Goal: Information Seeking & Learning: Learn about a topic

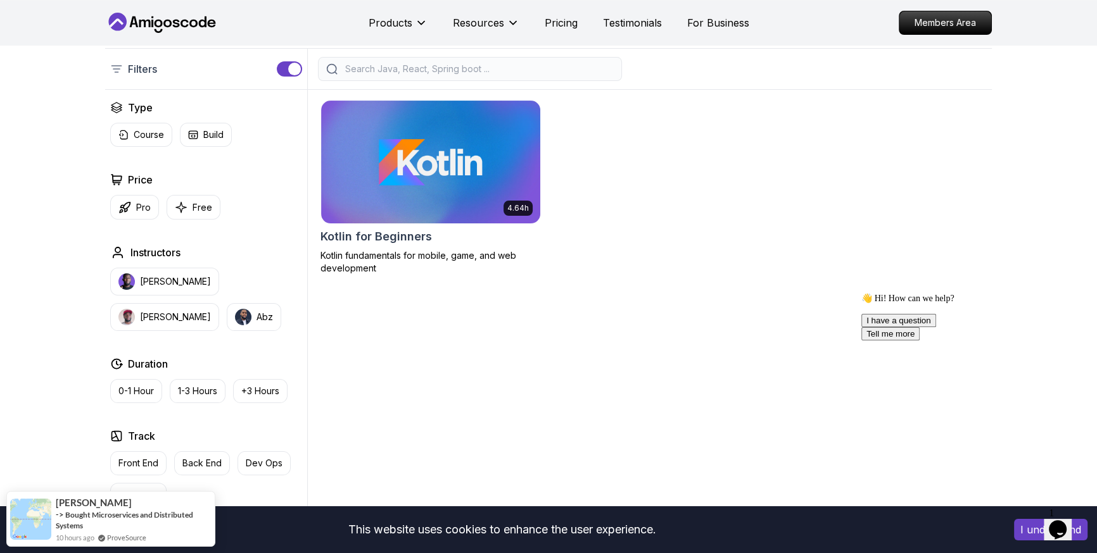
click at [729, 177] on body "This website uses cookies to enhance the user experience. I understand Products…" at bounding box center [548, 488] width 1097 height 1537
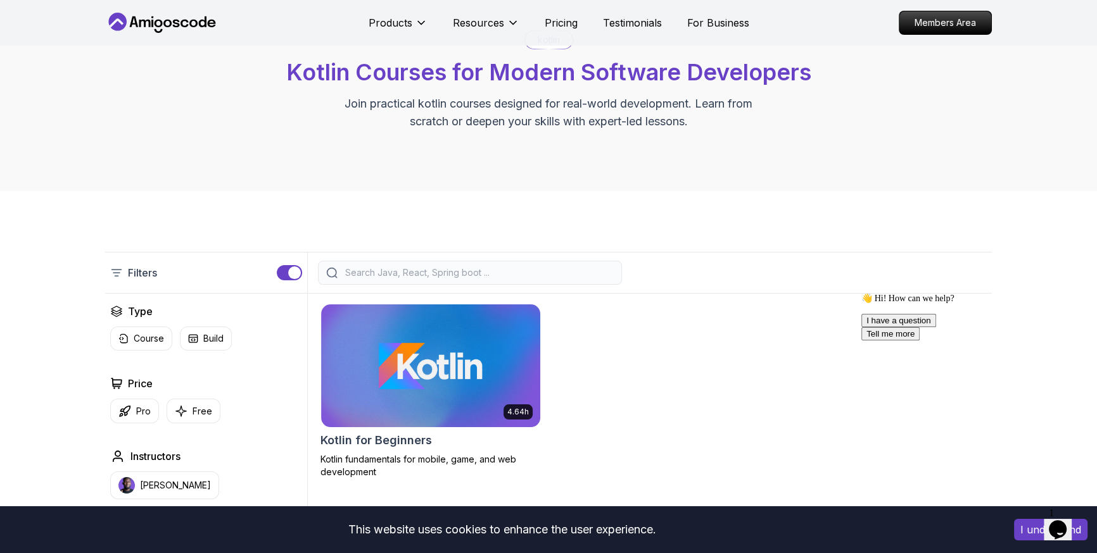
scroll to position [94, 0]
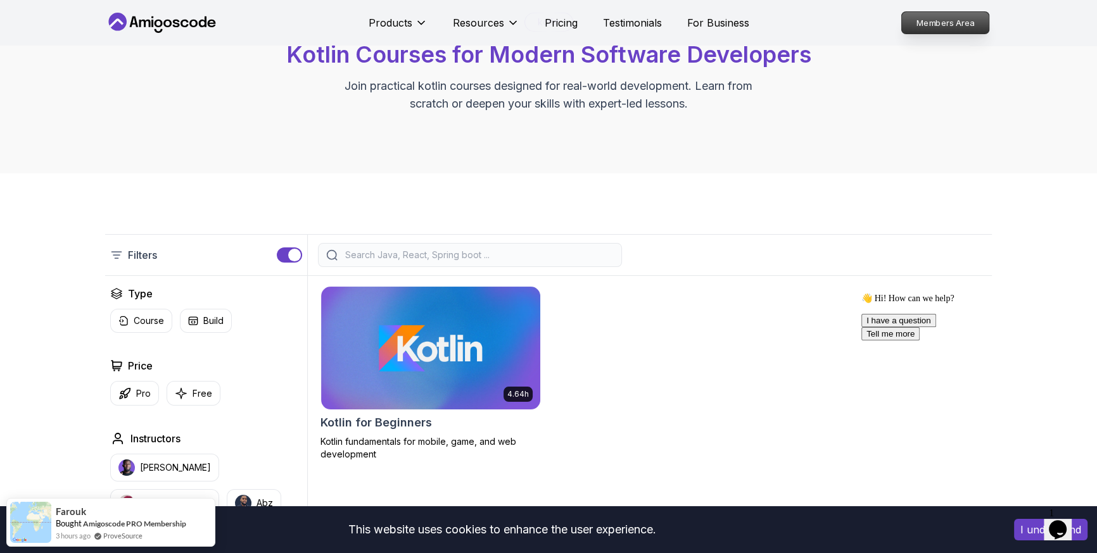
click at [932, 30] on p "Members Area" at bounding box center [945, 23] width 87 height 22
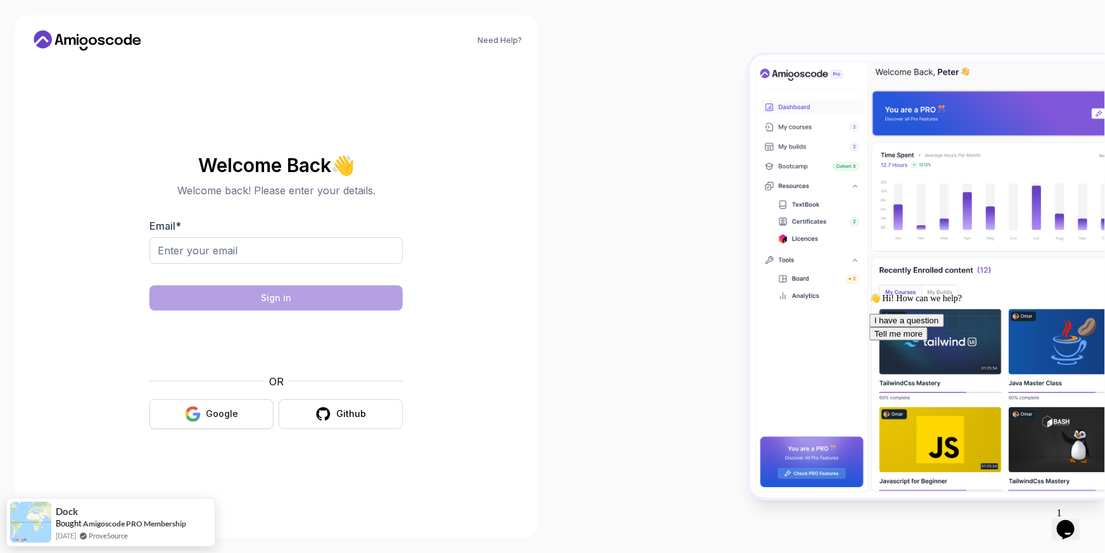
click at [225, 420] on div "Google" at bounding box center [222, 414] width 32 height 13
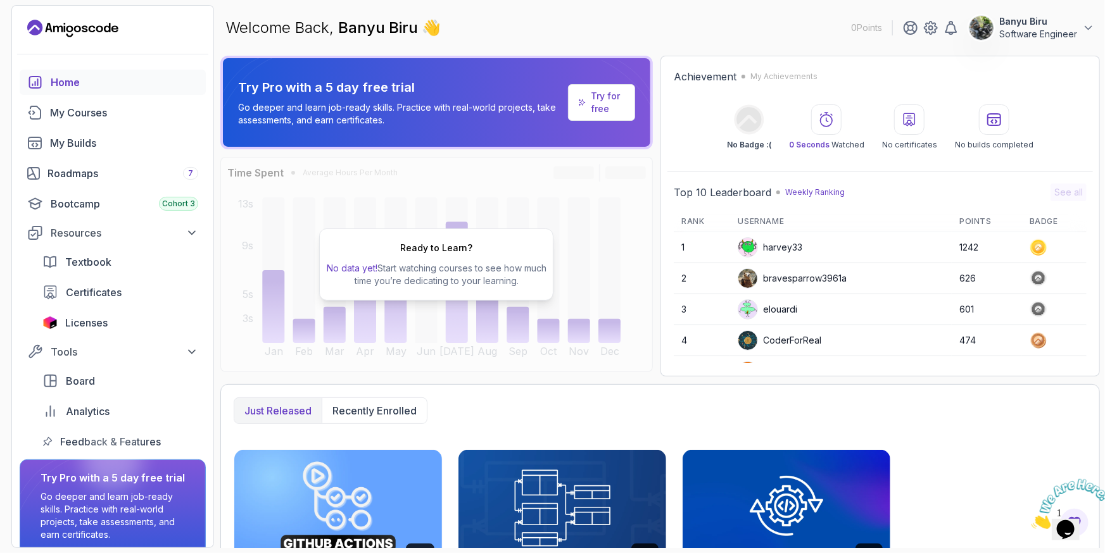
click at [83, 90] on div "Home" at bounding box center [125, 82] width 148 height 15
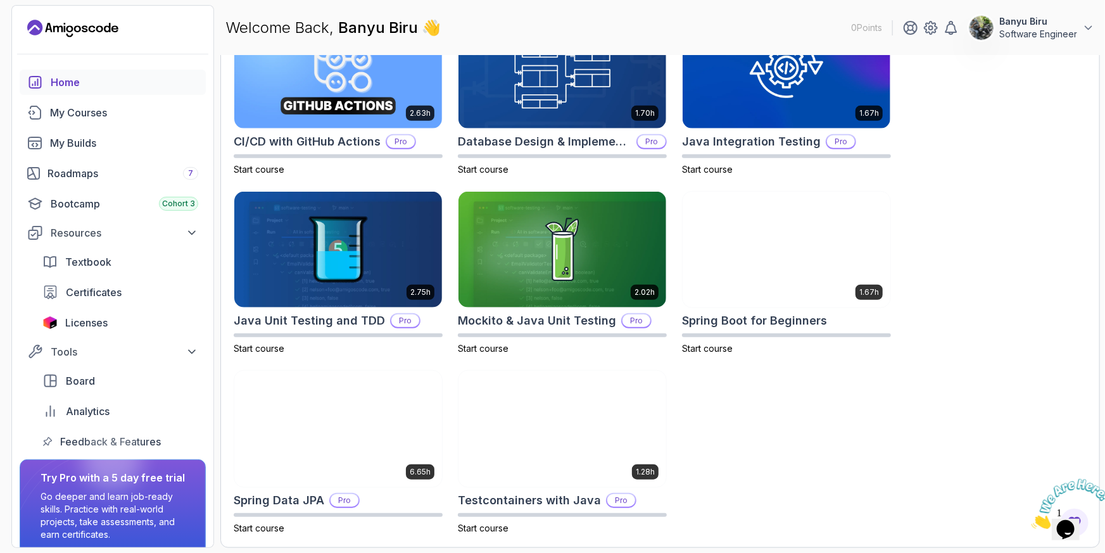
scroll to position [596, 0]
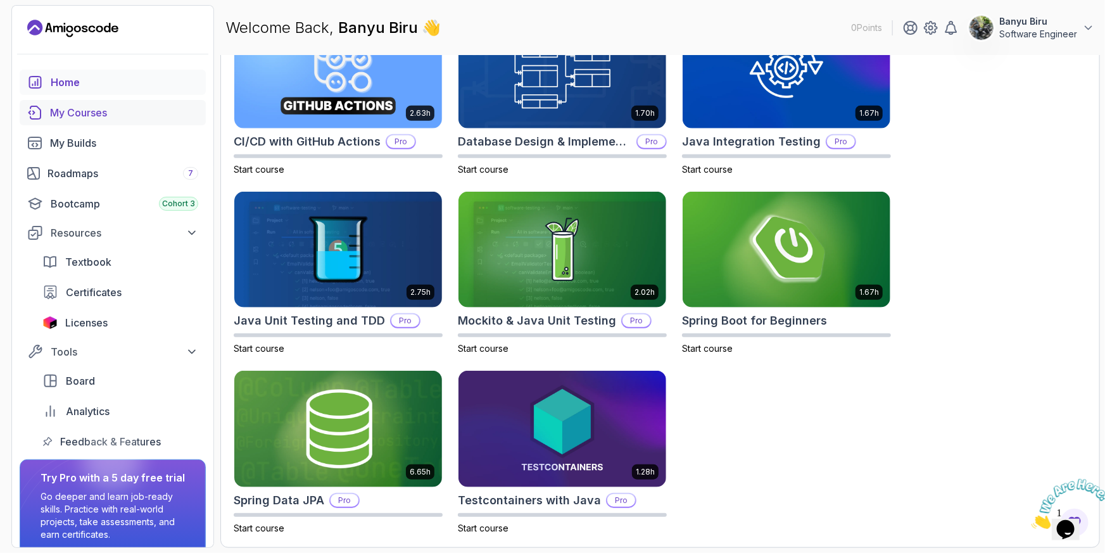
click at [99, 120] on div "My Courses" at bounding box center [124, 112] width 148 height 15
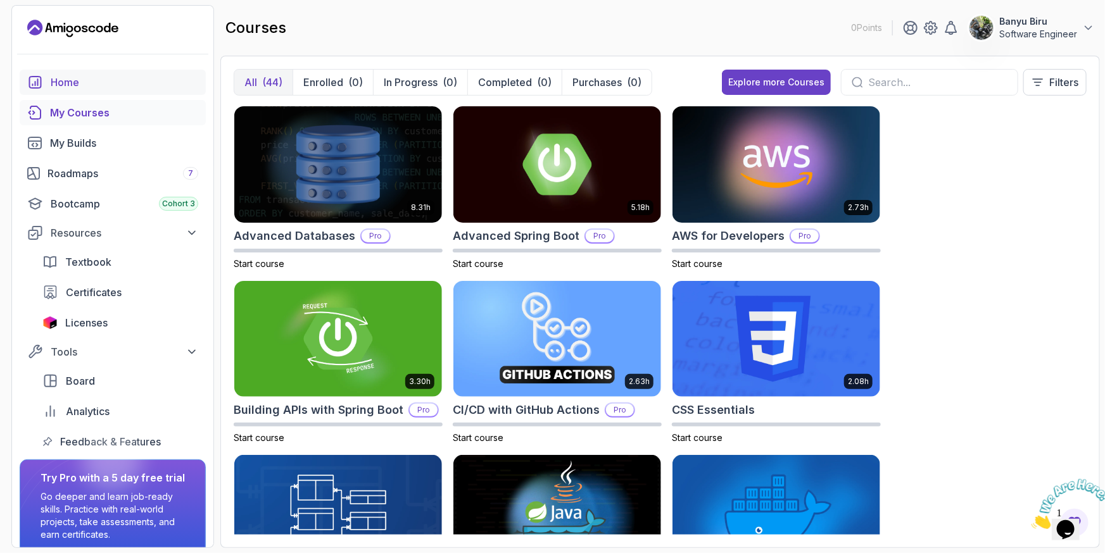
click at [99, 90] on div "Home" at bounding box center [125, 82] width 148 height 15
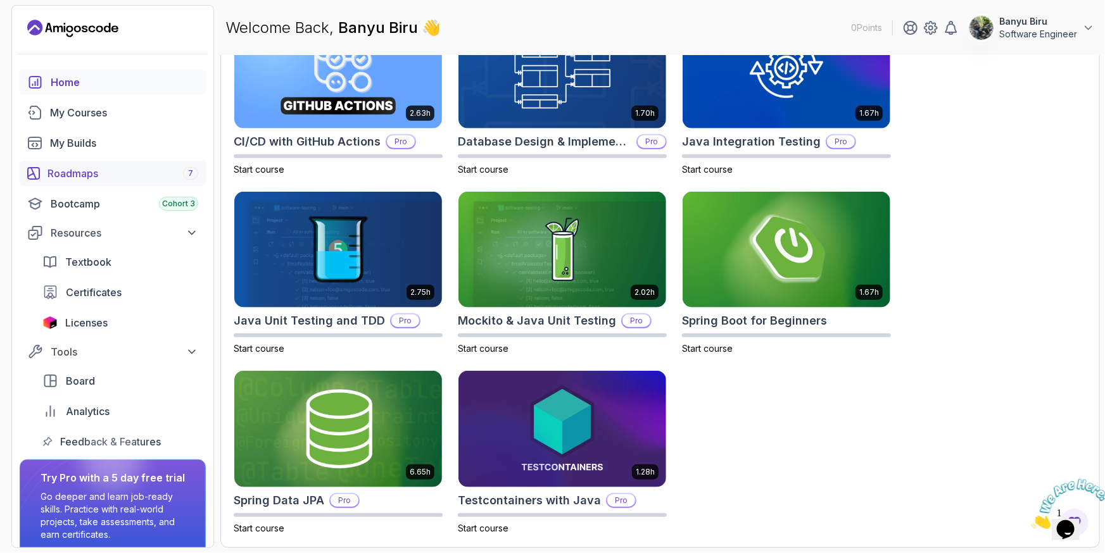
click at [111, 181] on div "Roadmaps 7" at bounding box center [122, 173] width 151 height 15
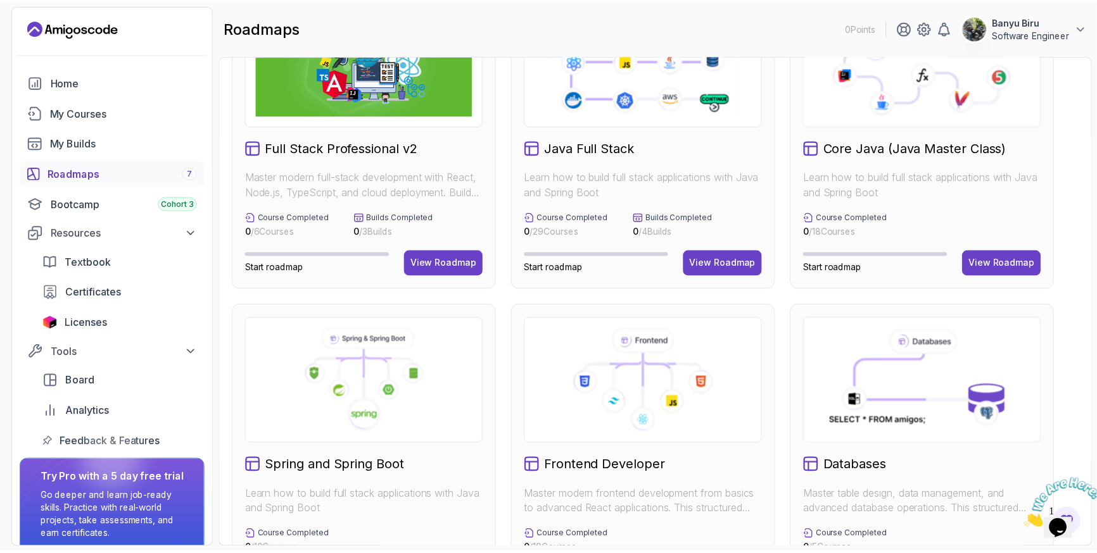
scroll to position [63, 0]
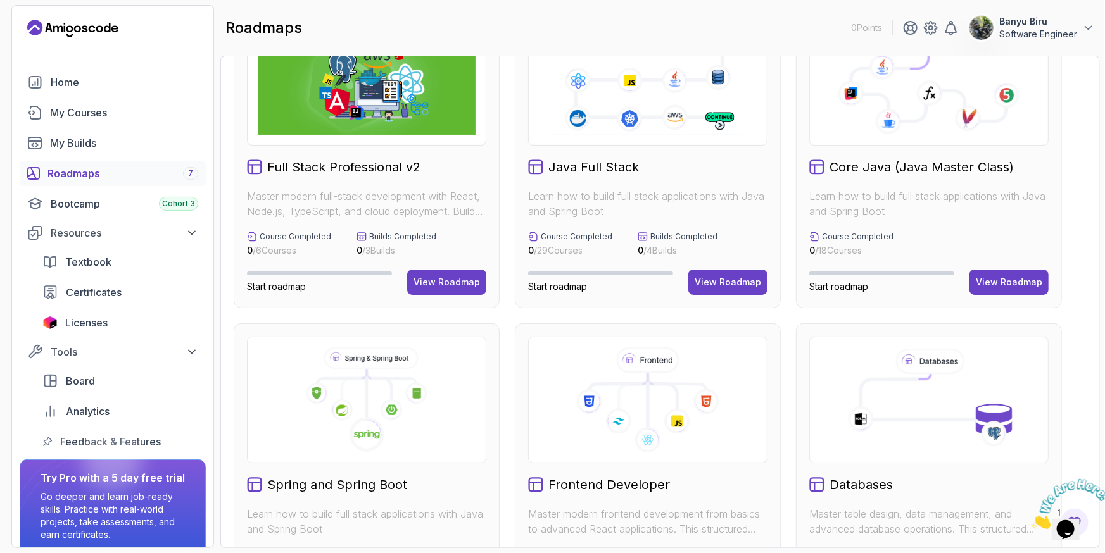
click at [73, 30] on icon "Landing page" at bounding box center [69, 28] width 7 height 7
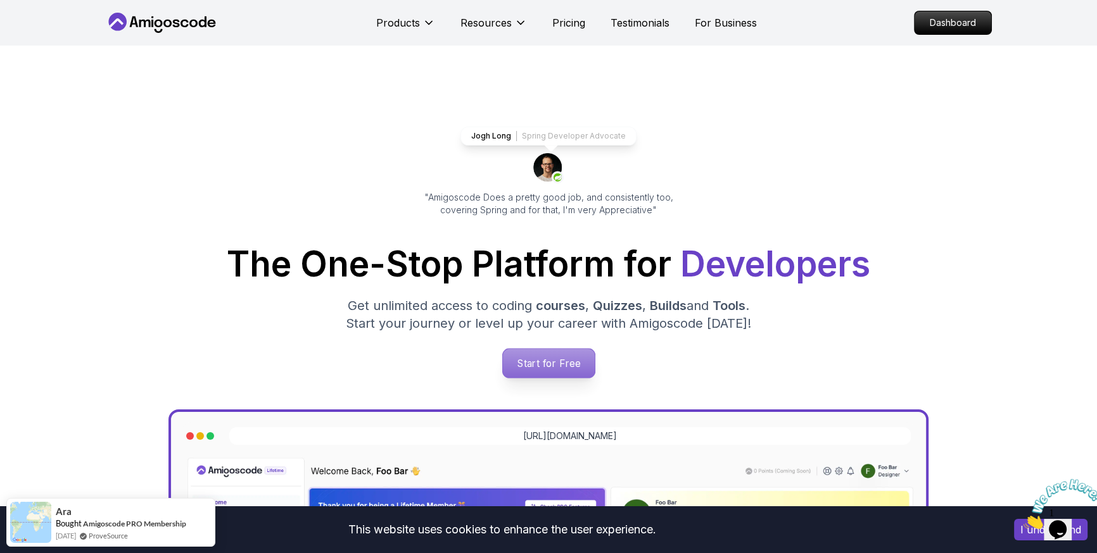
click at [562, 378] on p "Start for Free" at bounding box center [548, 363] width 92 height 29
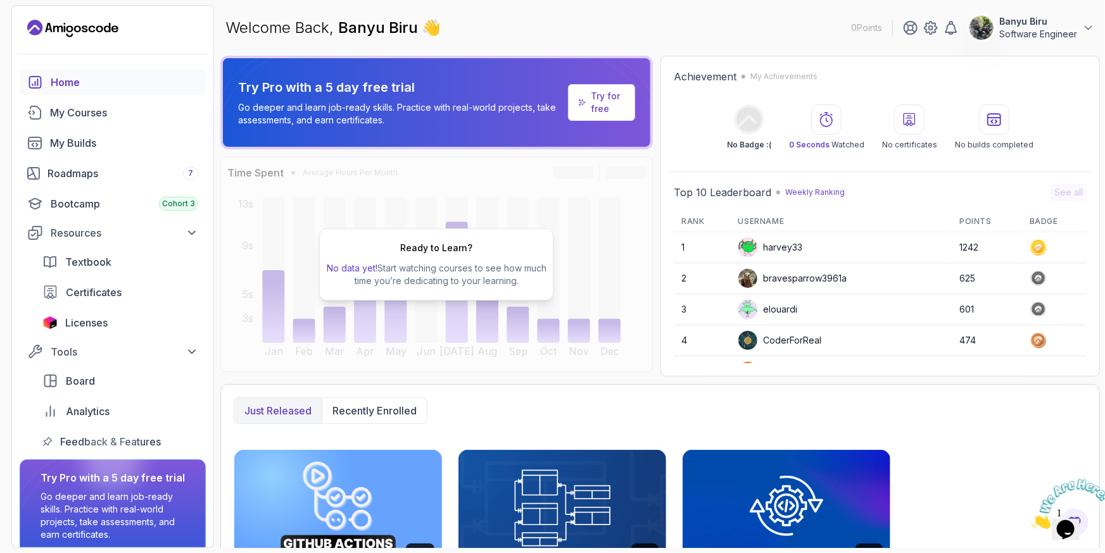
click at [851, 33] on p "0 Points" at bounding box center [866, 28] width 31 height 13
click at [1086, 33] on icon at bounding box center [1088, 28] width 13 height 13
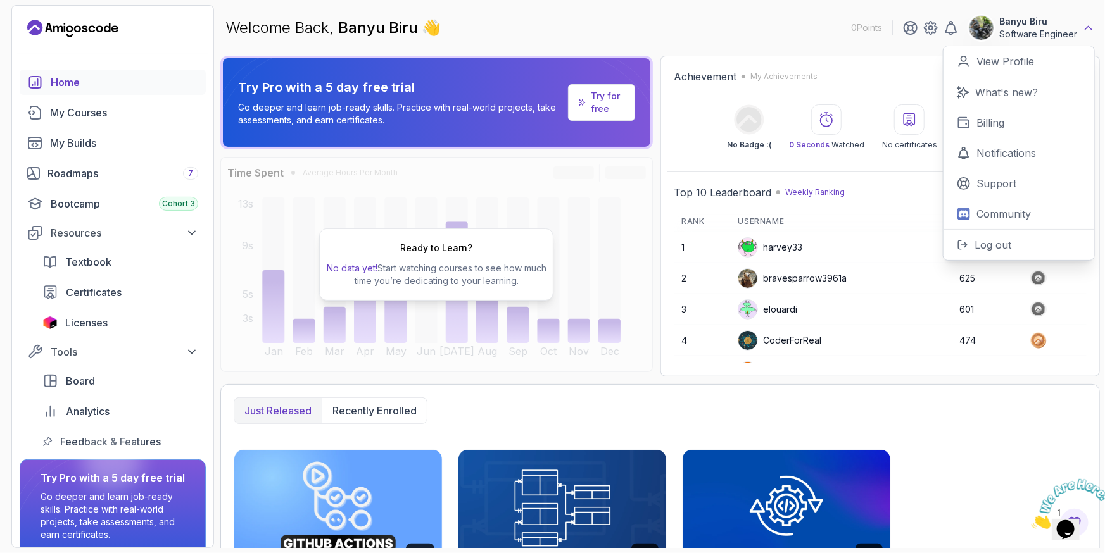
click at [1086, 33] on icon at bounding box center [1088, 28] width 13 height 13
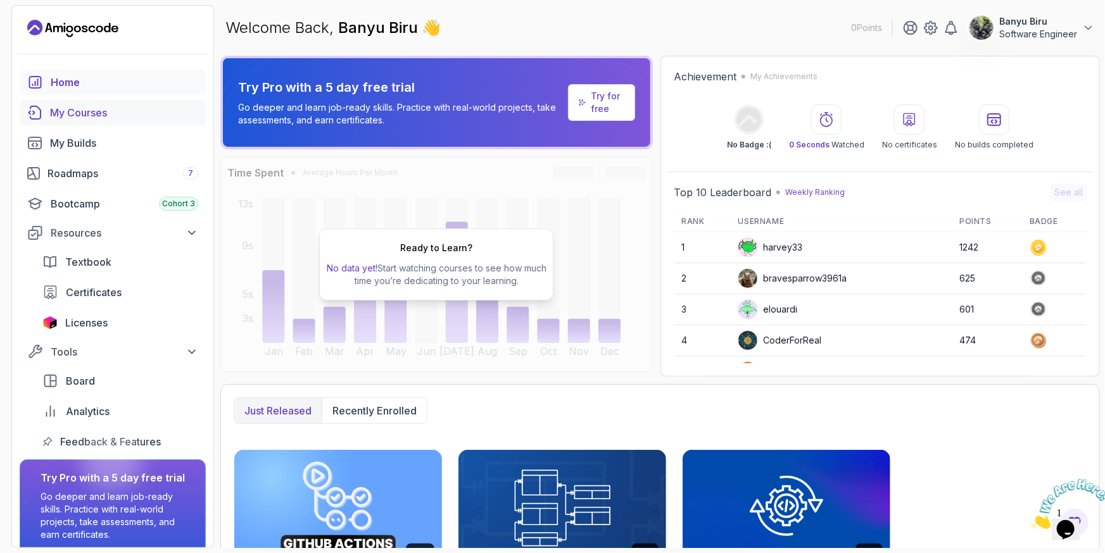
click at [100, 120] on div "My Courses" at bounding box center [124, 112] width 148 height 15
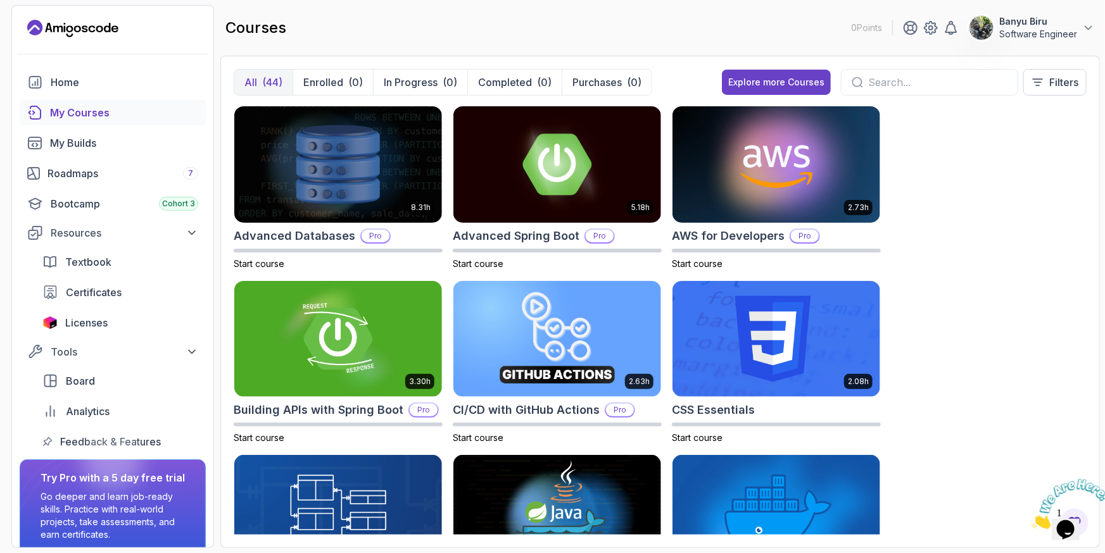
click at [971, 90] on input "text" at bounding box center [937, 82] width 139 height 15
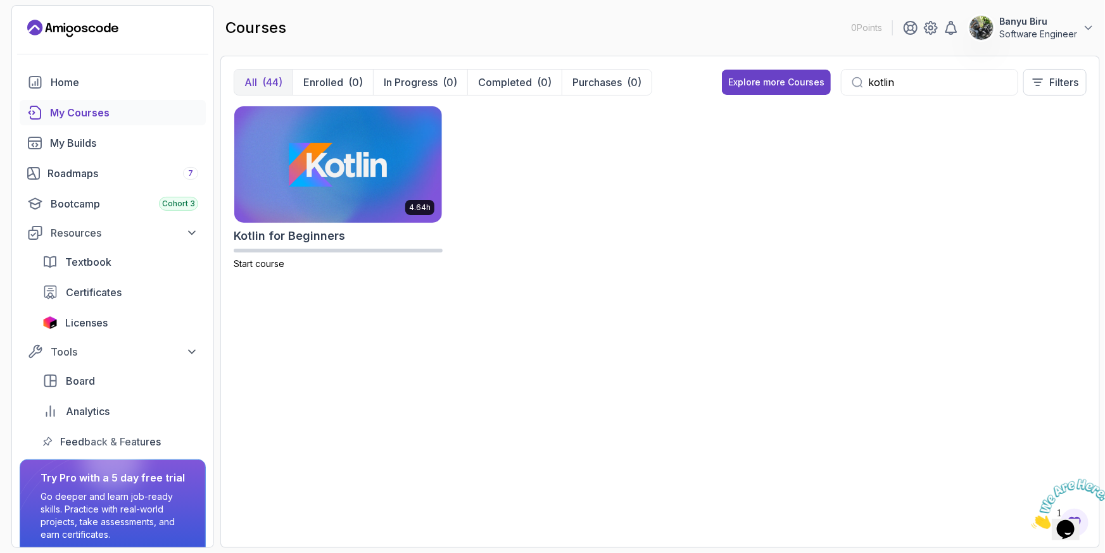
scroll to position [0, 12]
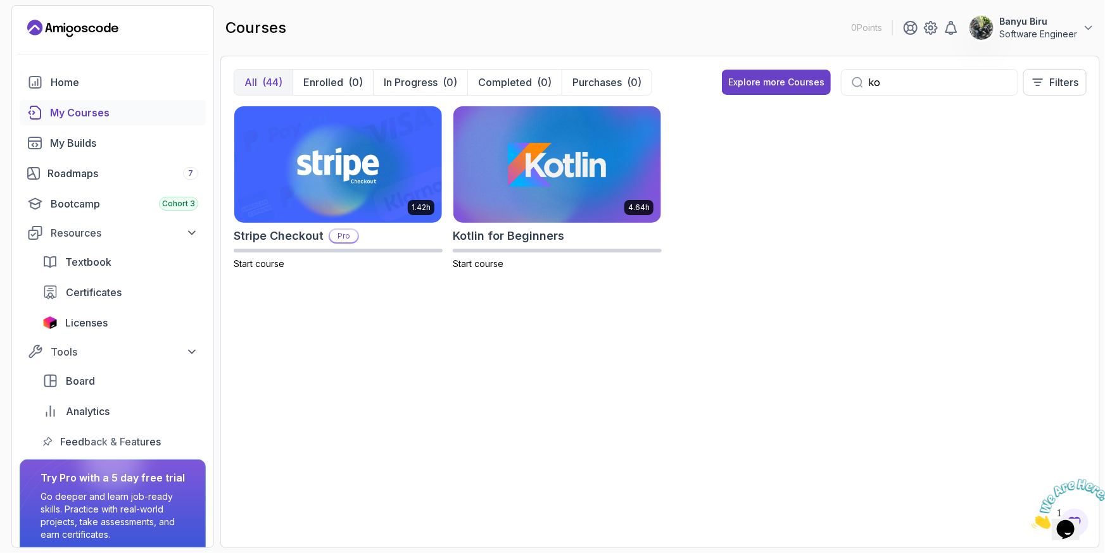
type input "k"
